Goal: Go to known website: Access a specific website the user already knows

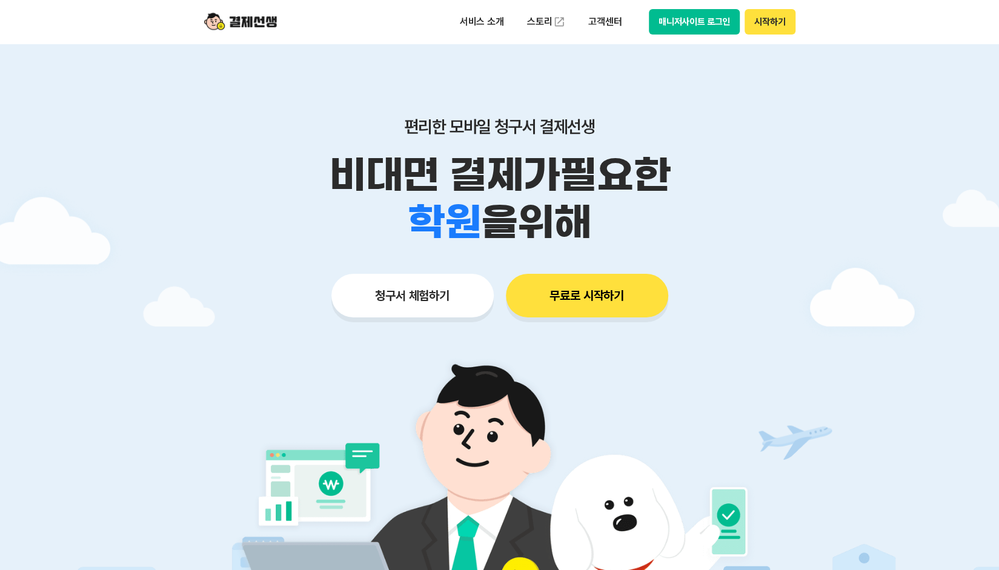
click at [783, 20] on button "시작하기" at bounding box center [770, 21] width 50 height 25
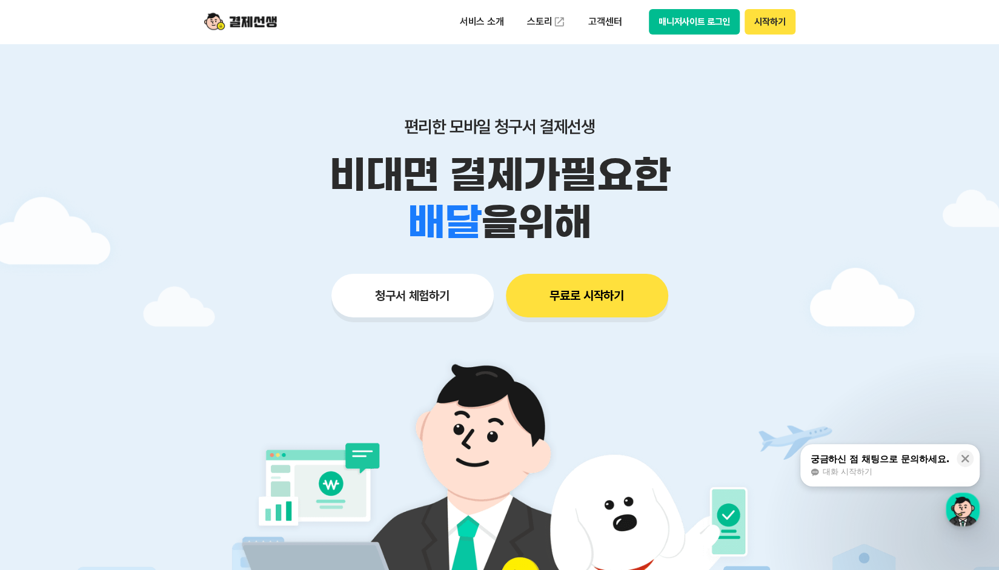
click at [774, 32] on button "시작하기" at bounding box center [770, 21] width 50 height 25
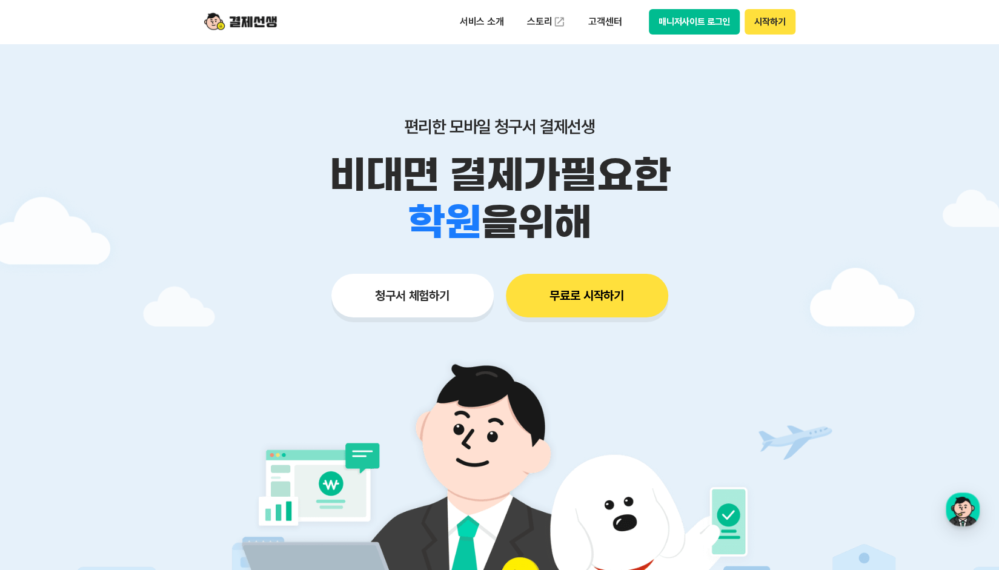
click at [240, 24] on img at bounding box center [240, 21] width 73 height 23
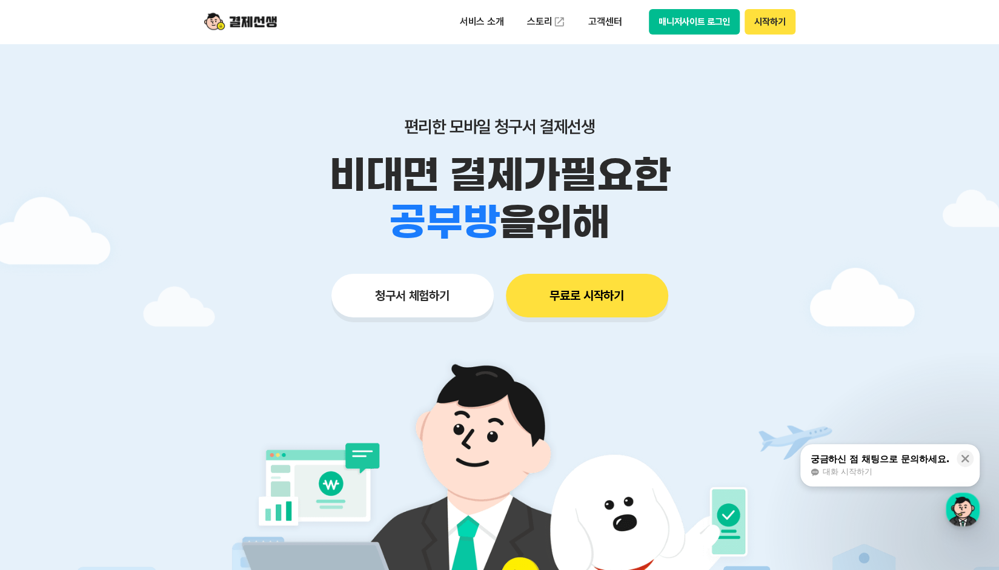
click at [699, 24] on button "매니저사이트 로그인" at bounding box center [695, 21] width 92 height 25
